Goal: Information Seeking & Learning: Compare options

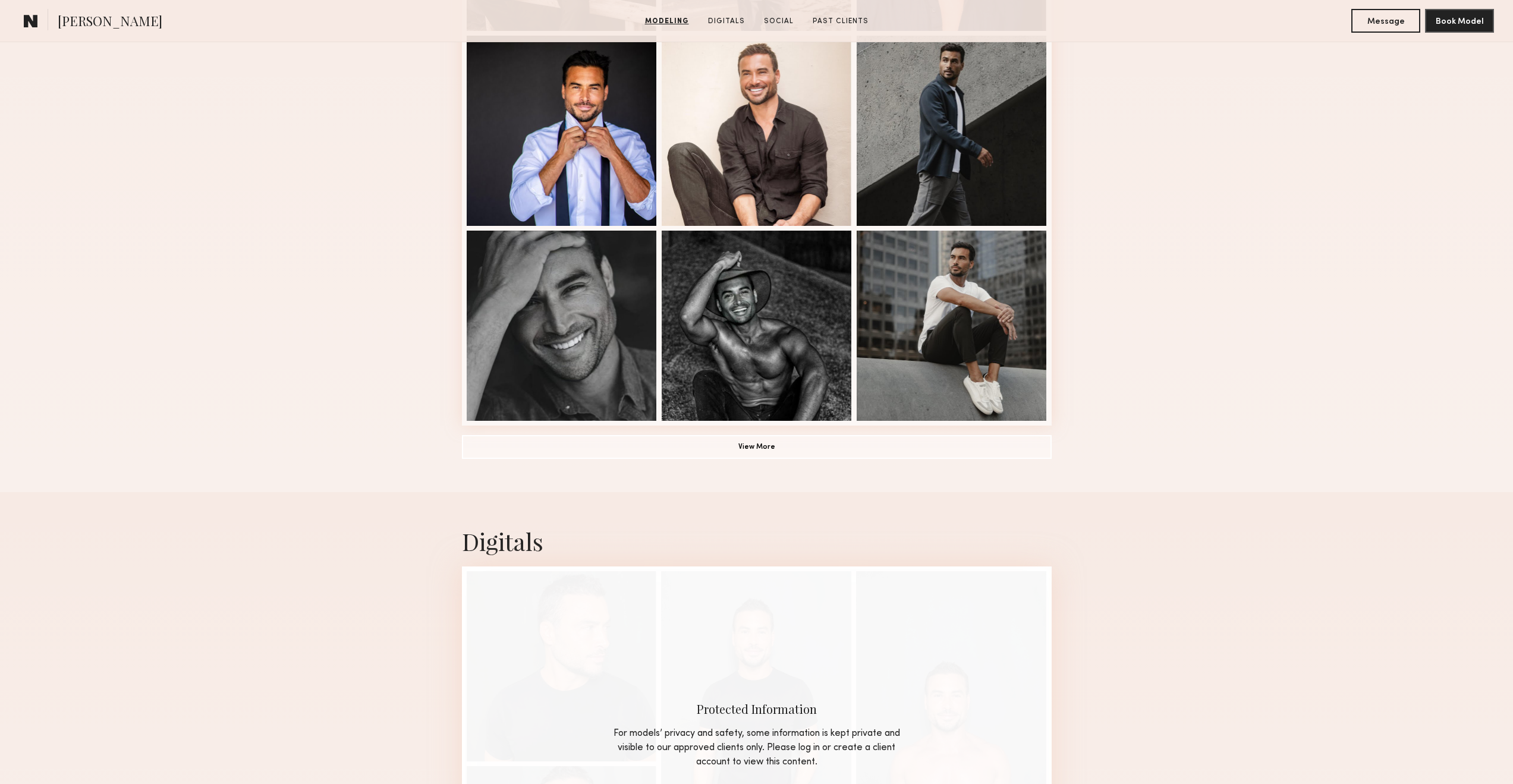
scroll to position [708, 0]
